Goal: Find specific page/section: Find specific page/section

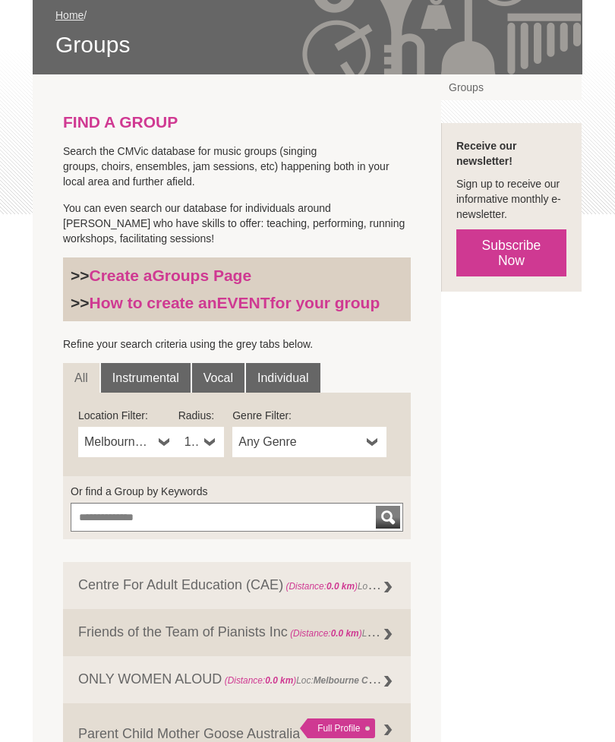
scroll to position [236, 0]
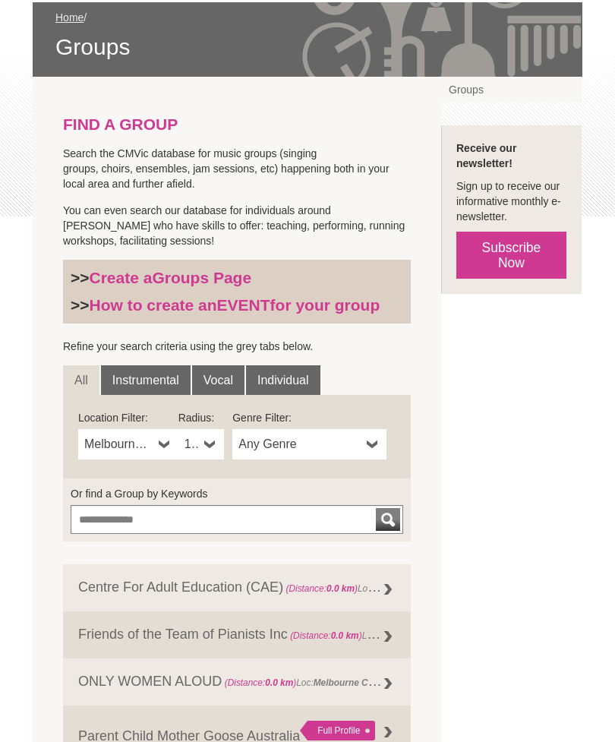
click at [206, 446] on b at bounding box center [210, 444] width 12 height 30
click at [197, 520] on li "5km" at bounding box center [202, 515] width 43 height 19
click at [370, 450] on b at bounding box center [373, 444] width 12 height 30
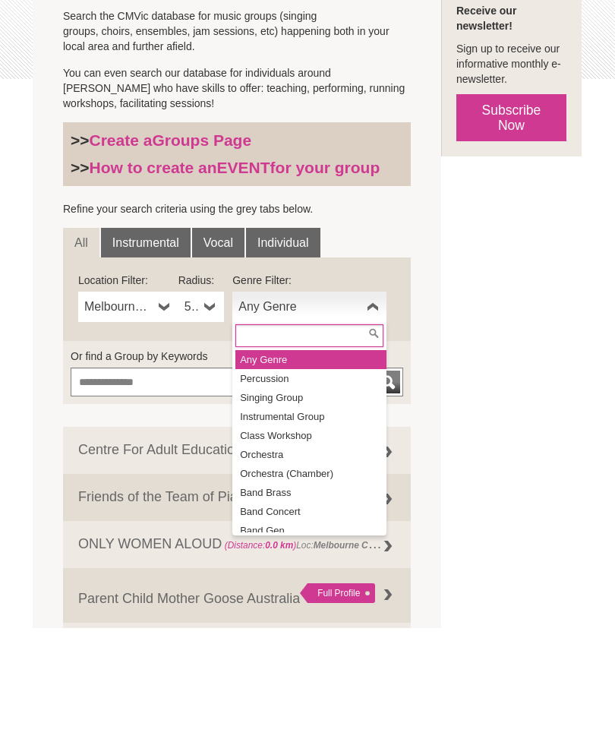
scroll to position [0, 0]
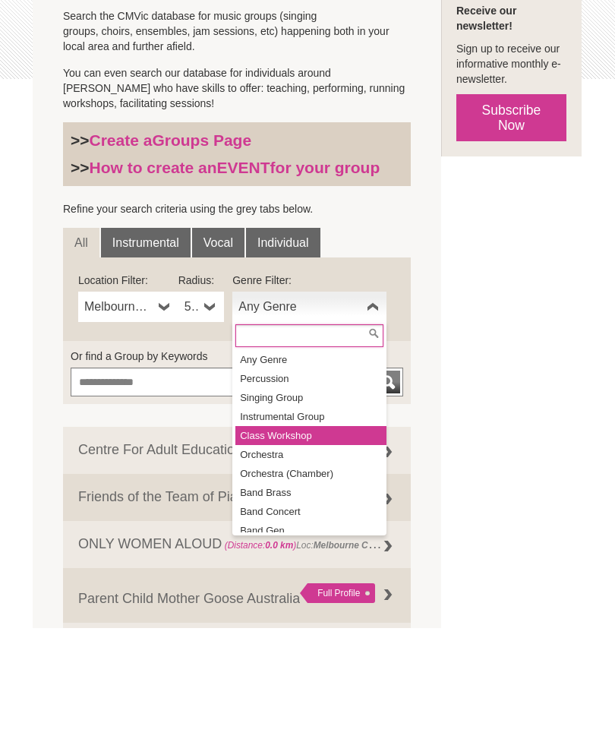
click at [272, 540] on li "Class Workshop" at bounding box center [310, 549] width 151 height 19
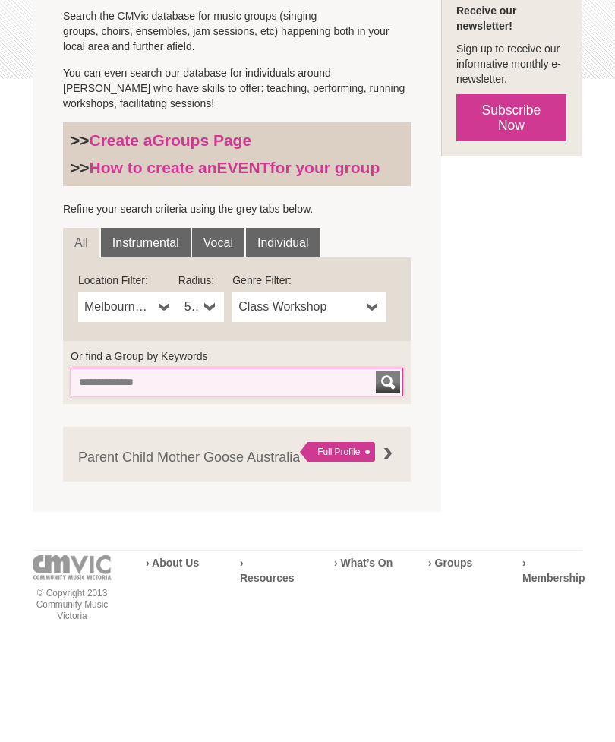
click at [102, 481] on input "Or find a Group by Keywords" at bounding box center [237, 495] width 332 height 29
type input "******"
click at [379, 484] on div "submit" at bounding box center [388, 495] width 18 height 23
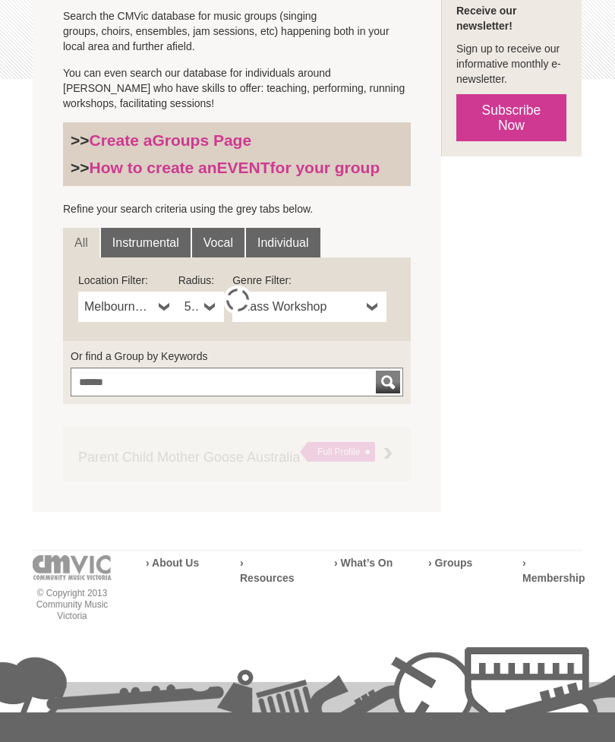
scroll to position [374, 0]
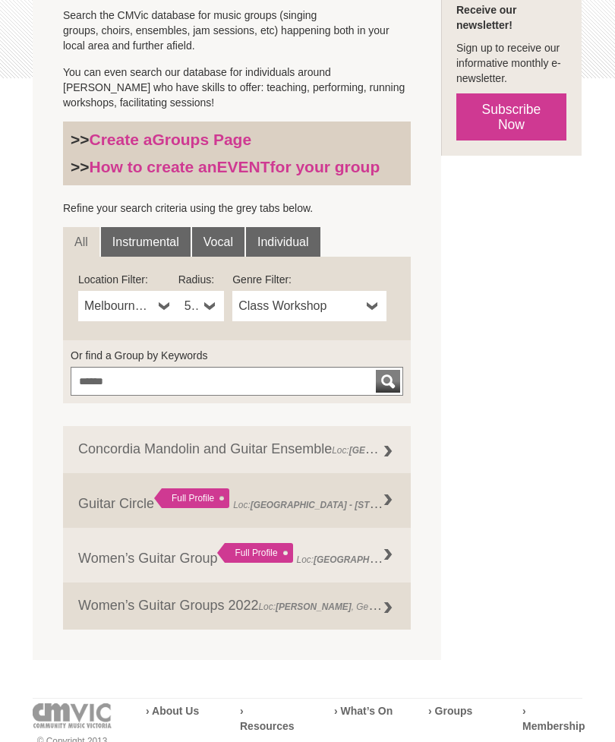
click at [200, 307] on link "5km" at bounding box center [201, 306] width 46 height 30
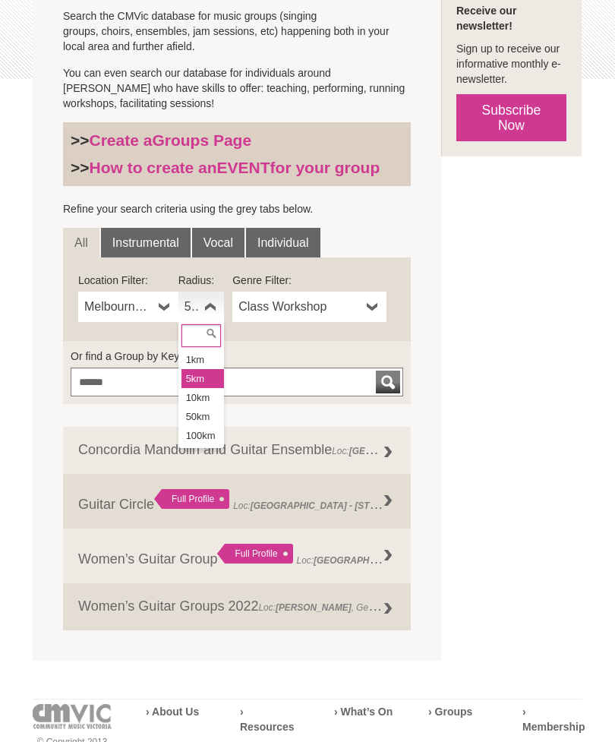
click at [200, 364] on li "1km" at bounding box center [202, 359] width 43 height 19
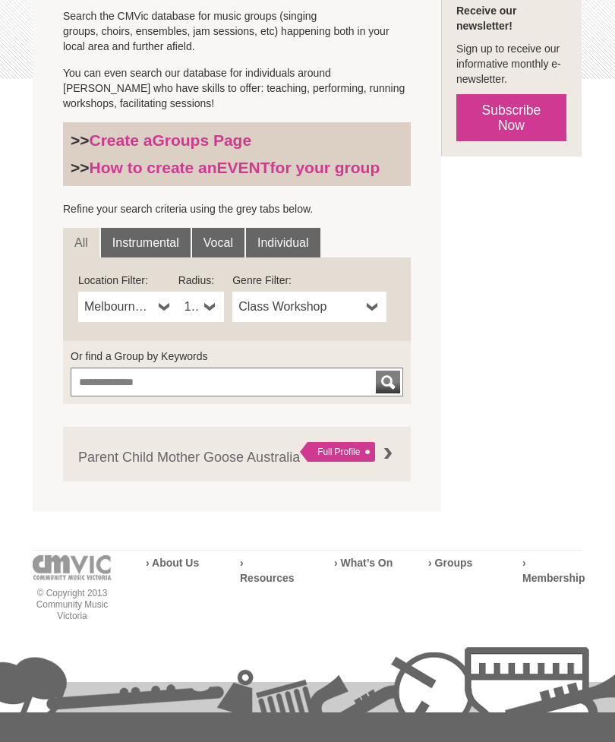
click at [142, 247] on link "Instrumental" at bounding box center [146, 243] width 90 height 30
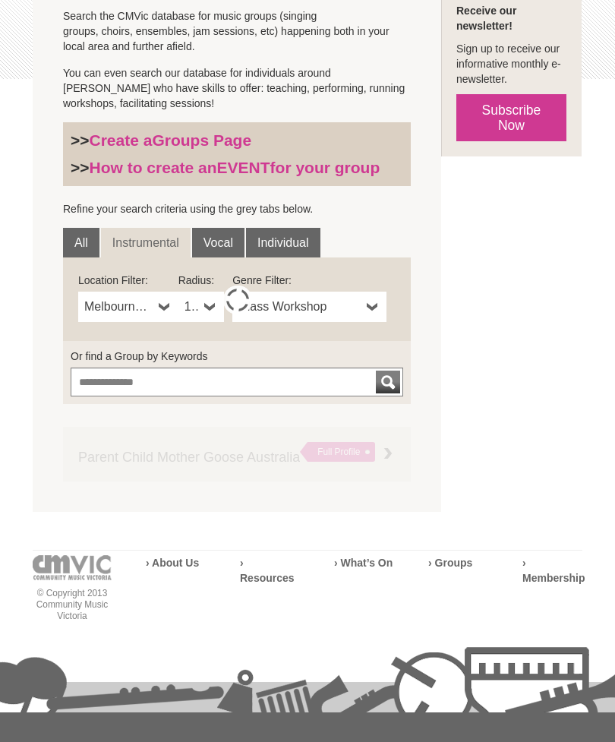
scroll to position [374, 0]
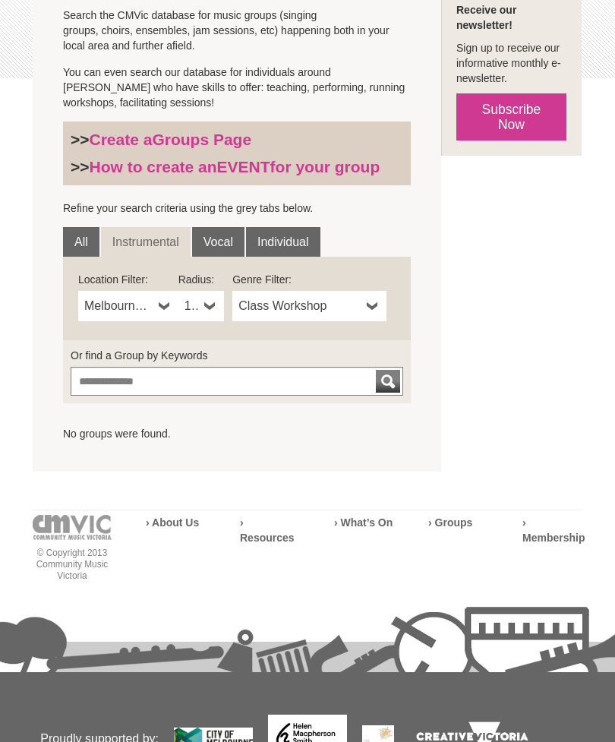
click at [360, 311] on span "Class Workshop" at bounding box center [299, 306] width 122 height 18
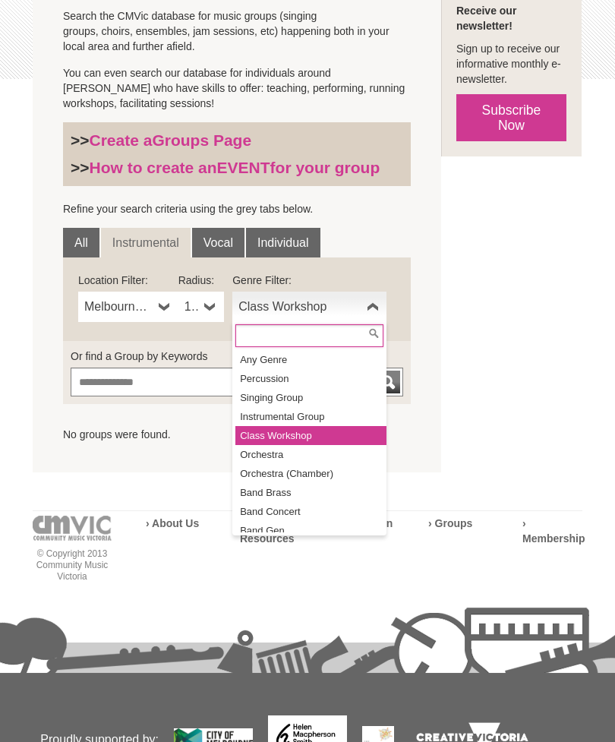
click at [277, 420] on li "Instrumental Group" at bounding box center [310, 416] width 151 height 19
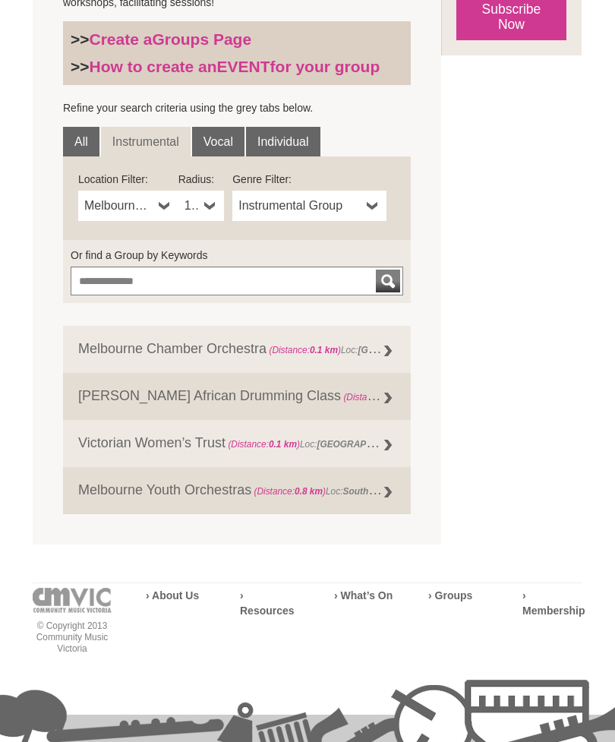
scroll to position [468, 0]
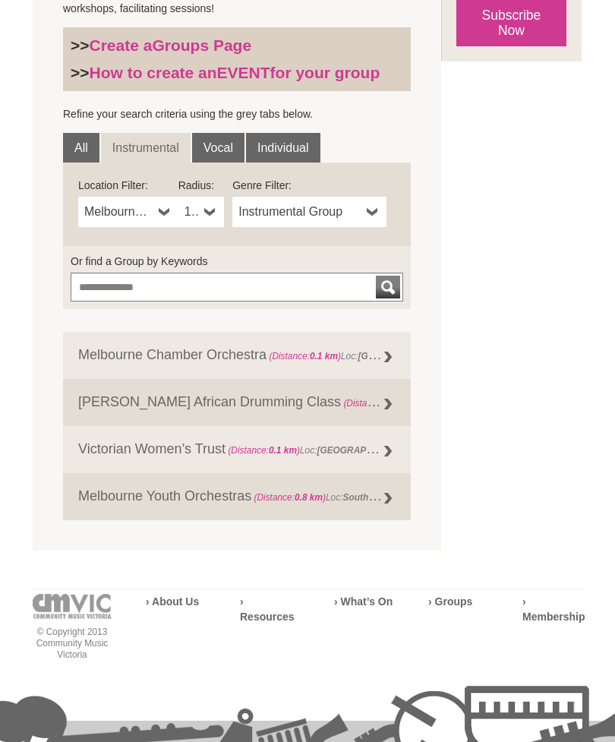
click at [72, 142] on link "All" at bounding box center [81, 148] width 36 height 30
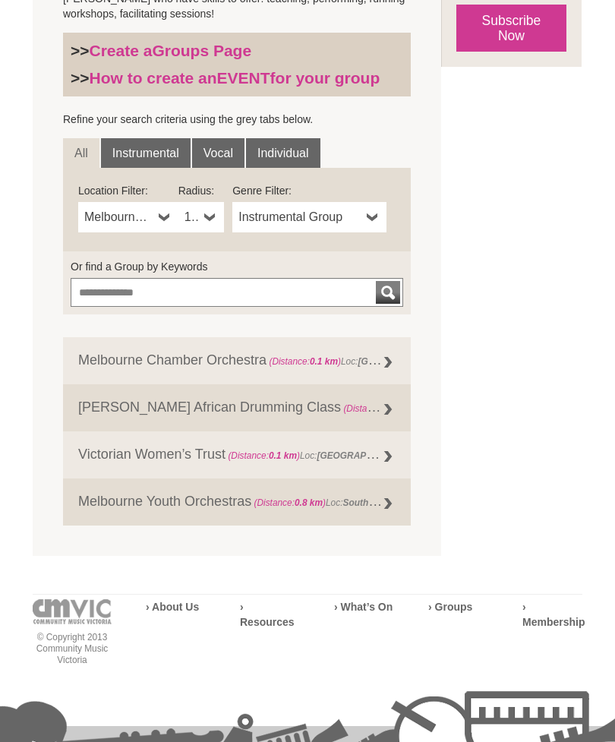
scroll to position [462, 0]
click at [160, 462] on link "Victorian Women’s Trust (Distance: 0.1 km ) Loc: Melbourne , Genre: Instrumenta…" at bounding box center [237, 455] width 348 height 47
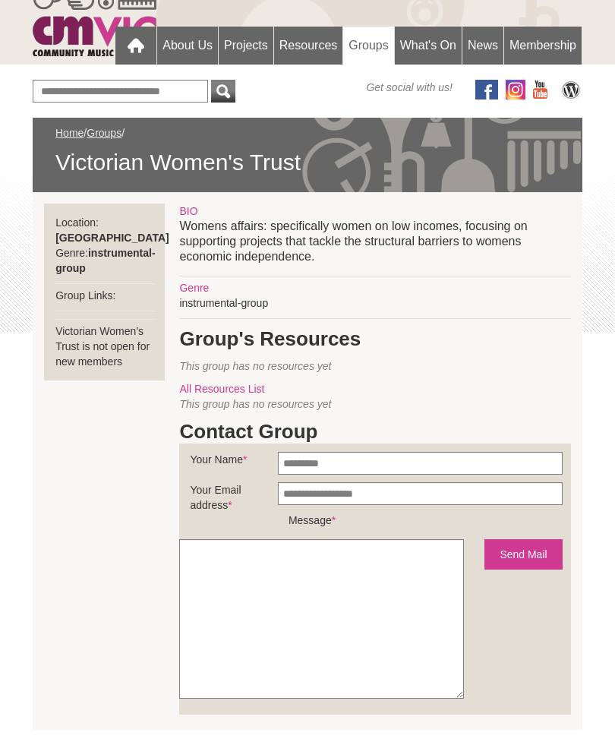
scroll to position [115, 0]
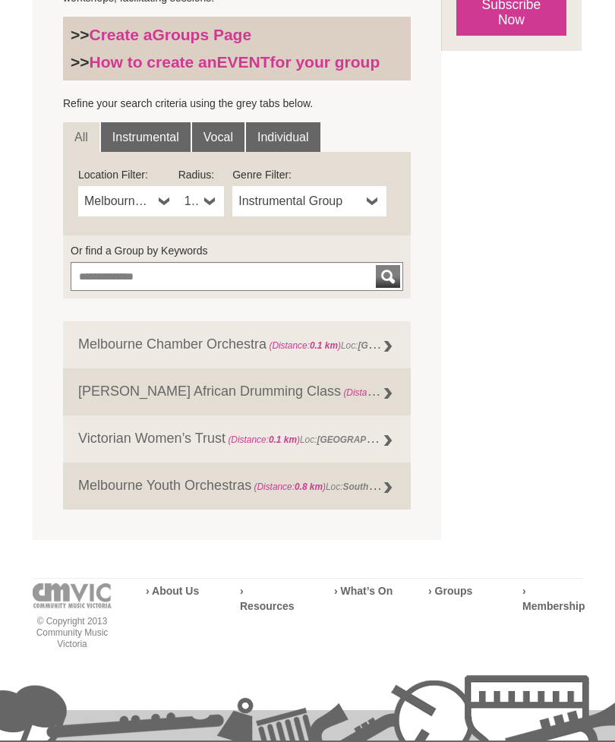
scroll to position [479, 0]
